Goal: Navigation & Orientation: Find specific page/section

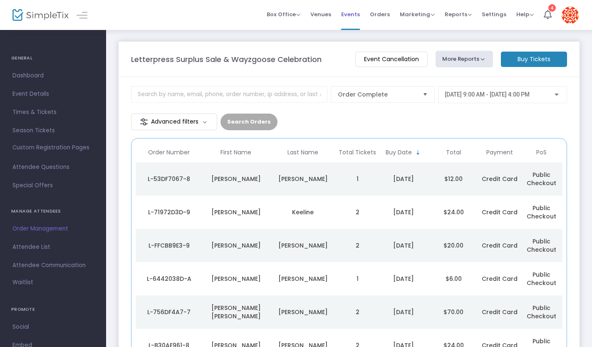
click at [351, 16] on span "Events" at bounding box center [350, 14] width 19 height 21
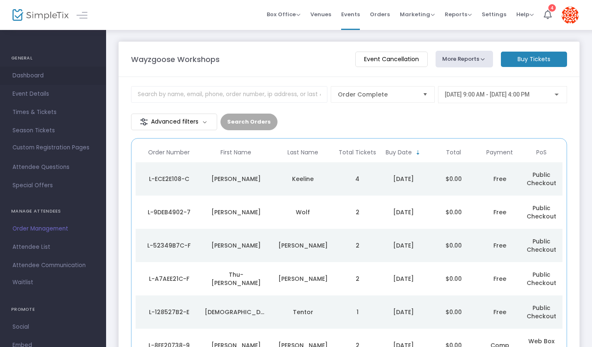
click at [35, 76] on span "Dashboard" at bounding box center [52, 75] width 81 height 11
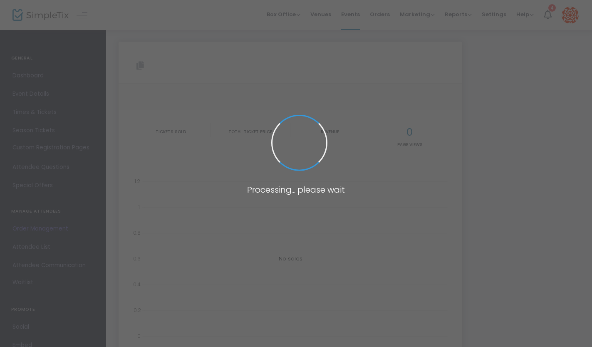
type input "[URL][DOMAIN_NAME]"
